Goal: Task Accomplishment & Management: Use online tool/utility

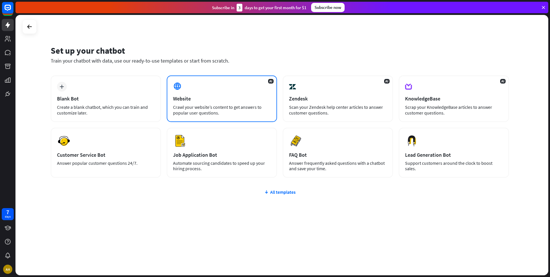
click at [214, 100] on div "Website" at bounding box center [222, 98] width 98 height 7
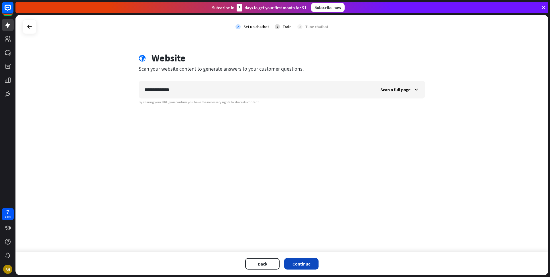
type input "**********"
click at [301, 264] on button "Continue" at bounding box center [301, 263] width 34 height 11
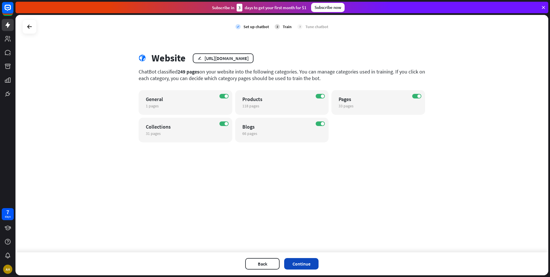
click at [301, 265] on button "Continue" at bounding box center [301, 263] width 34 height 11
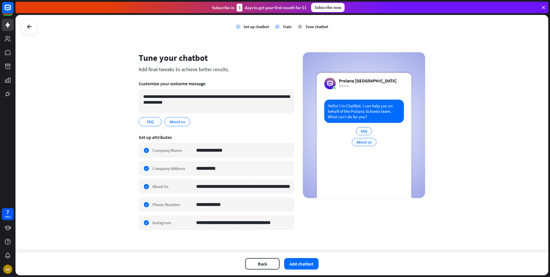
click at [328, 9] on div "Subscribe now" at bounding box center [328, 7] width 34 height 9
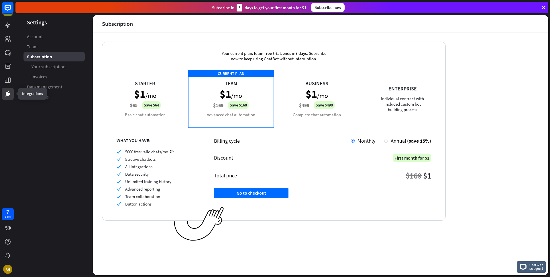
click at [9, 91] on icon at bounding box center [7, 93] width 7 height 7
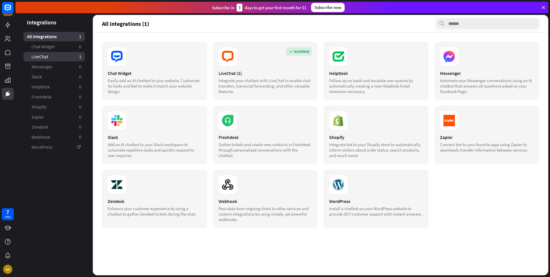
click at [63, 56] on link "LiveChat 1" at bounding box center [54, 56] width 61 height 9
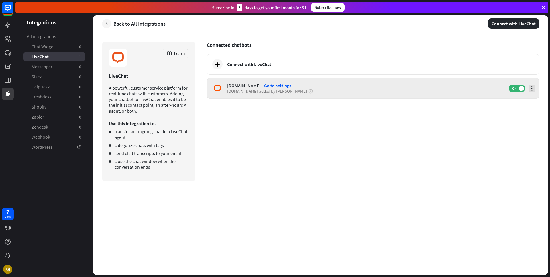
click at [531, 89] on icon at bounding box center [532, 88] width 6 height 6
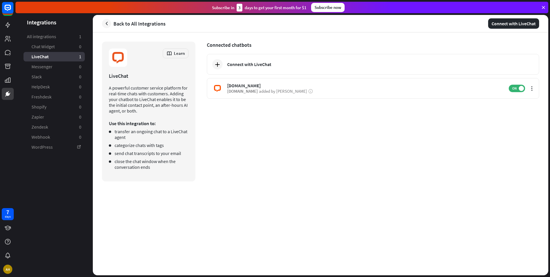
click at [282, 138] on div "Connected chatbots Connect with LiveChat prolana.com Go to settings prolana.com…" at bounding box center [373, 112] width 333 height 140
click at [229, 129] on div "Connected chatbots Connect with LiveChat prolana.com Go to settings prolana.com…" at bounding box center [373, 112] width 333 height 140
click at [7, 6] on rect at bounding box center [7, 7] width 13 height 13
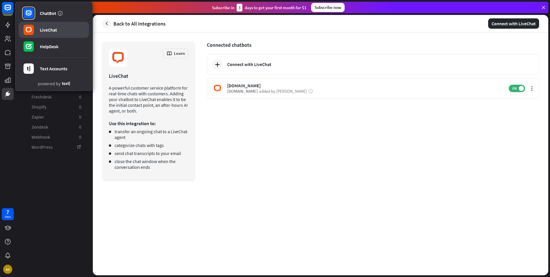
click at [51, 32] on div "LiveChat" at bounding box center [48, 30] width 17 height 6
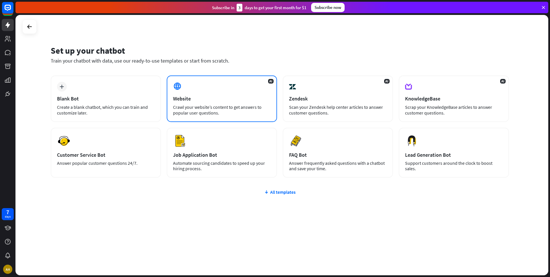
click at [241, 91] on div "AI Website Crawl your website’s content to get answers to popular user question…" at bounding box center [222, 98] width 110 height 46
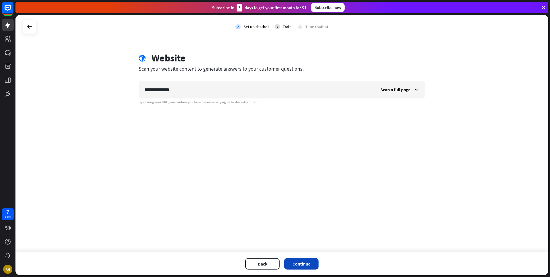
type input "**********"
click at [297, 263] on button "Continue" at bounding box center [301, 263] width 34 height 11
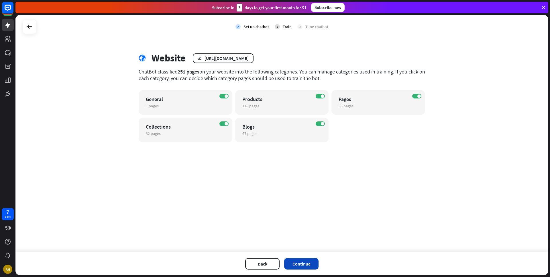
click at [303, 265] on button "Continue" at bounding box center [301, 263] width 34 height 11
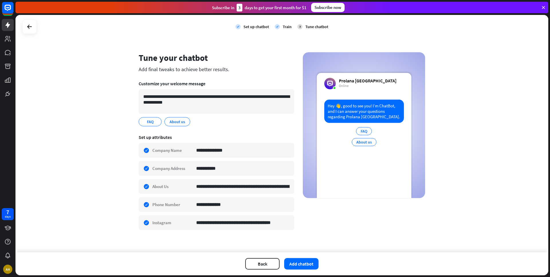
click at [303, 265] on button "Add chatbot" at bounding box center [301, 263] width 34 height 11
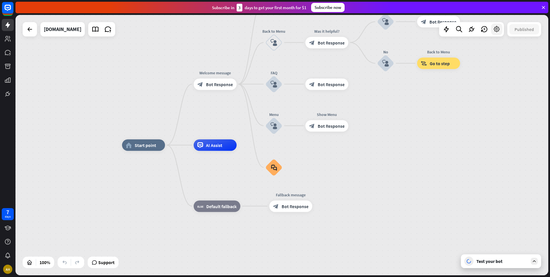
click at [497, 30] on icon at bounding box center [496, 29] width 7 height 7
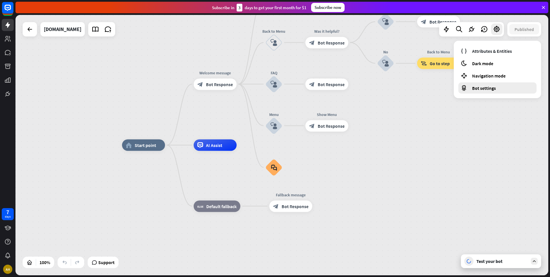
click at [505, 89] on div "Bot settings" at bounding box center [498, 87] width 78 height 11
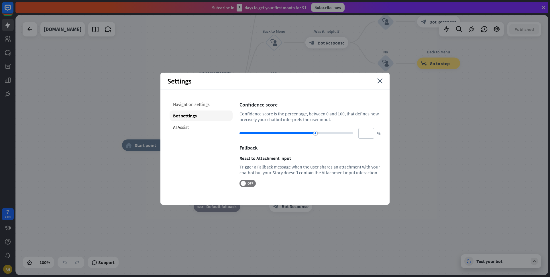
click at [191, 106] on div "Navigation settings" at bounding box center [201, 104] width 63 height 10
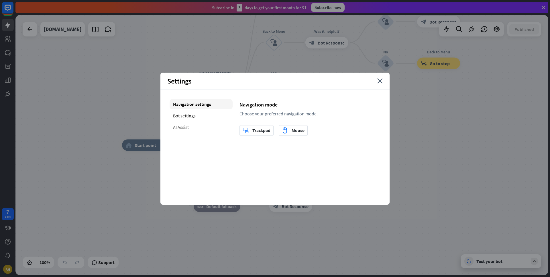
click at [192, 127] on div "AI Assist" at bounding box center [201, 127] width 63 height 10
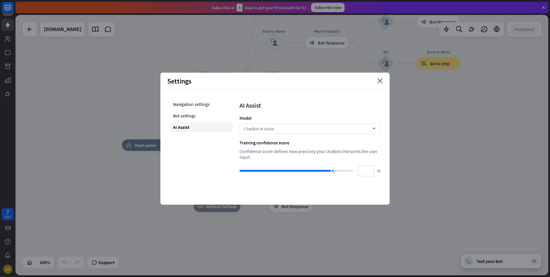
click at [274, 127] on div "ChatBot AI Assist arrow_down" at bounding box center [310, 129] width 141 height 10
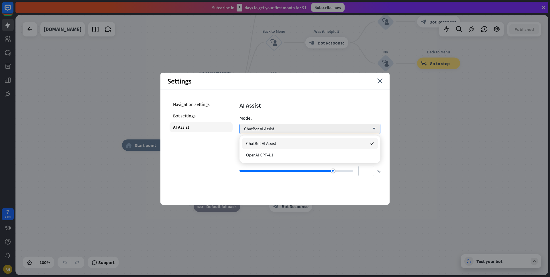
click at [287, 111] on div "AI Assist Model ChatBot AI Assist arrow_down Training confidence score Confiden…" at bounding box center [310, 137] width 141 height 77
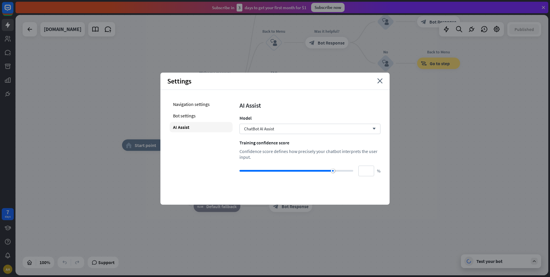
click at [377, 83] on div "Settings close" at bounding box center [275, 81] width 229 height 17
click at [378, 82] on div "Settings close" at bounding box center [275, 81] width 229 height 17
click at [383, 82] on div "Settings close" at bounding box center [275, 81] width 229 height 17
click at [381, 82] on icon "close" at bounding box center [380, 80] width 5 height 5
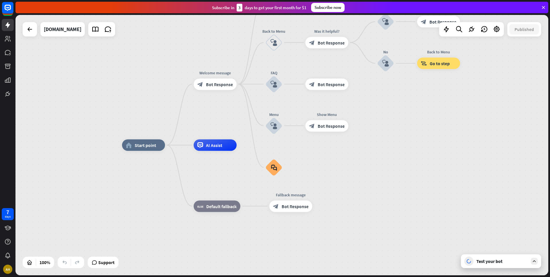
click at [537, 263] on div at bounding box center [534, 260] width 7 height 7
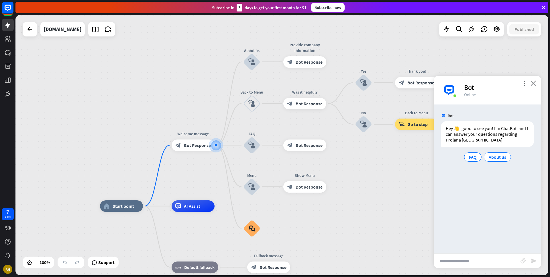
click at [531, 82] on icon "close" at bounding box center [534, 82] width 6 height 5
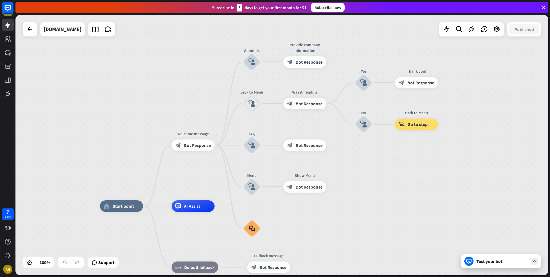
click at [503, 263] on div "Test your bot" at bounding box center [503, 261] width 52 height 6
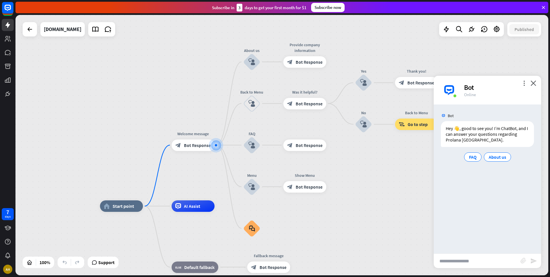
click at [481, 267] on input "text" at bounding box center [477, 260] width 87 height 14
type input "**********"
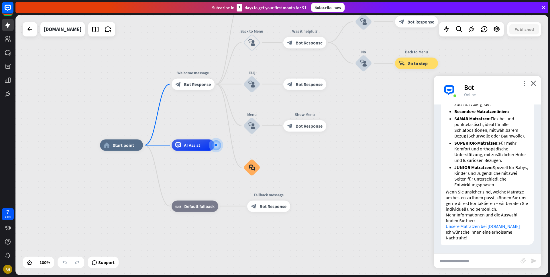
scroll to position [376, 0]
click at [472, 225] on link "Unsere Matratzen bei [DOMAIN_NAME]" at bounding box center [483, 226] width 74 height 6
click at [7, 27] on icon at bounding box center [7, 25] width 5 height 6
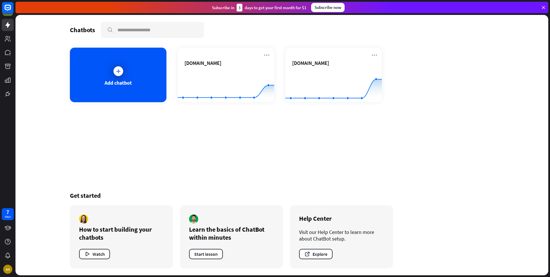
click at [271, 138] on div "Chatbots search Add chatbot [DOMAIN_NAME] Created with Highcharts 10.1.0 0 1 2 …" at bounding box center [282, 145] width 459 height 260
click at [267, 54] on icon at bounding box center [266, 55] width 7 height 7
click at [455, 81] on div "Add chatbot [DOMAIN_NAME] Created with Highcharts 10.1.0 0 1 2 [DOMAIN_NAME] Cr…" at bounding box center [282, 75] width 424 height 54
click at [376, 55] on icon at bounding box center [374, 55] width 7 height 7
click at [304, 140] on div "Chatbots search Add chatbot [DOMAIN_NAME] Created with Highcharts 10.1.0 0 1 2 …" at bounding box center [282, 145] width 459 height 260
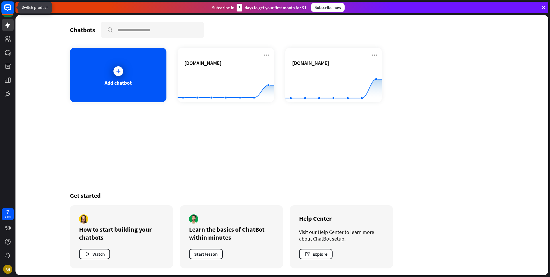
click at [6, 5] on icon at bounding box center [7, 7] width 7 height 7
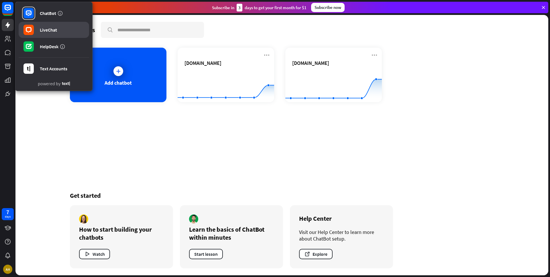
click at [49, 27] on div "LiveChat" at bounding box center [48, 30] width 17 height 6
